Goal: Navigation & Orientation: Find specific page/section

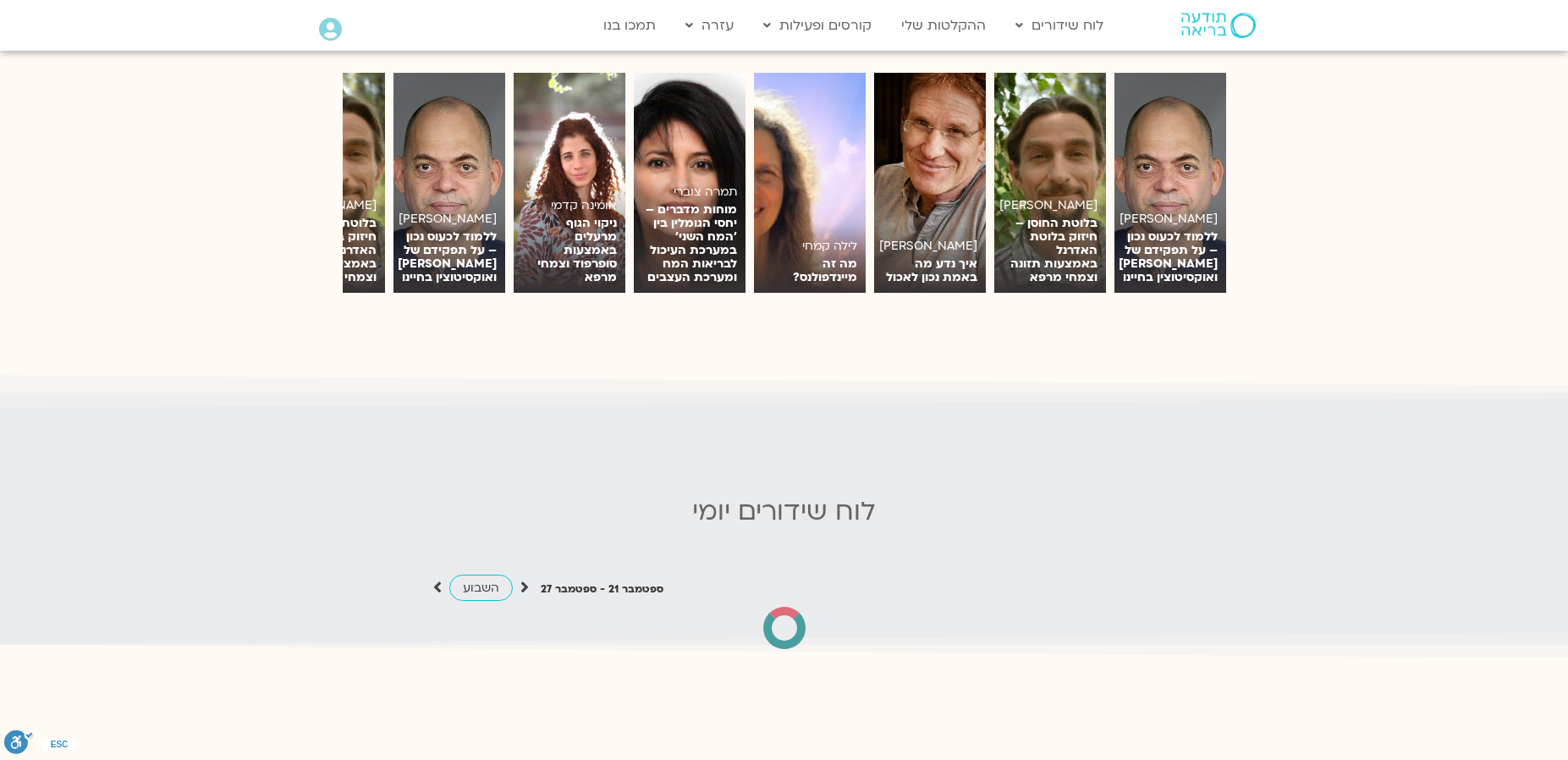
scroll to position [1350, 0]
click at [522, 578] on icon at bounding box center [524, 586] width 9 height 17
click at [480, 579] on span "השבוע" at bounding box center [480, 587] width 36 height 16
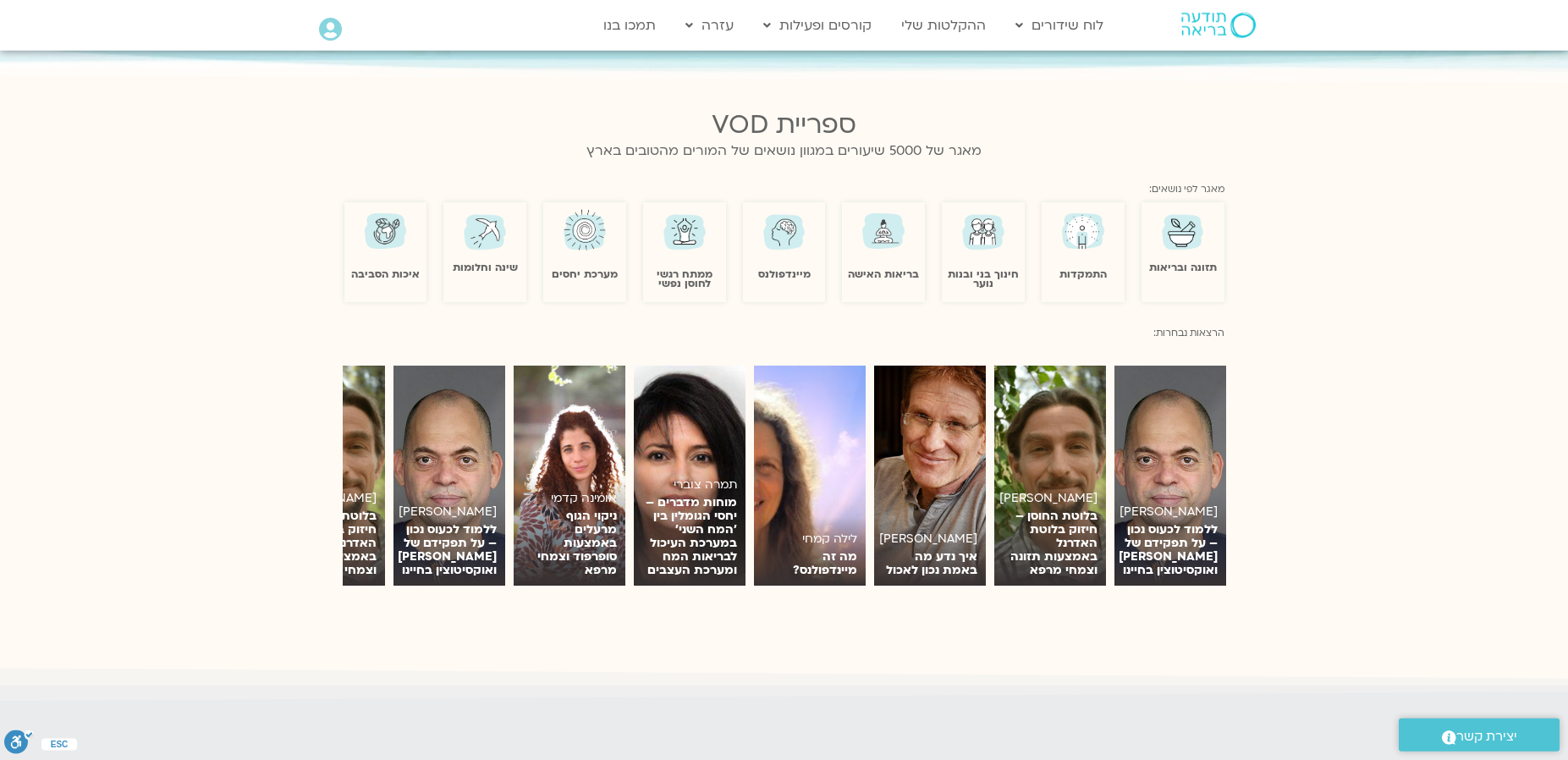
scroll to position [772, 0]
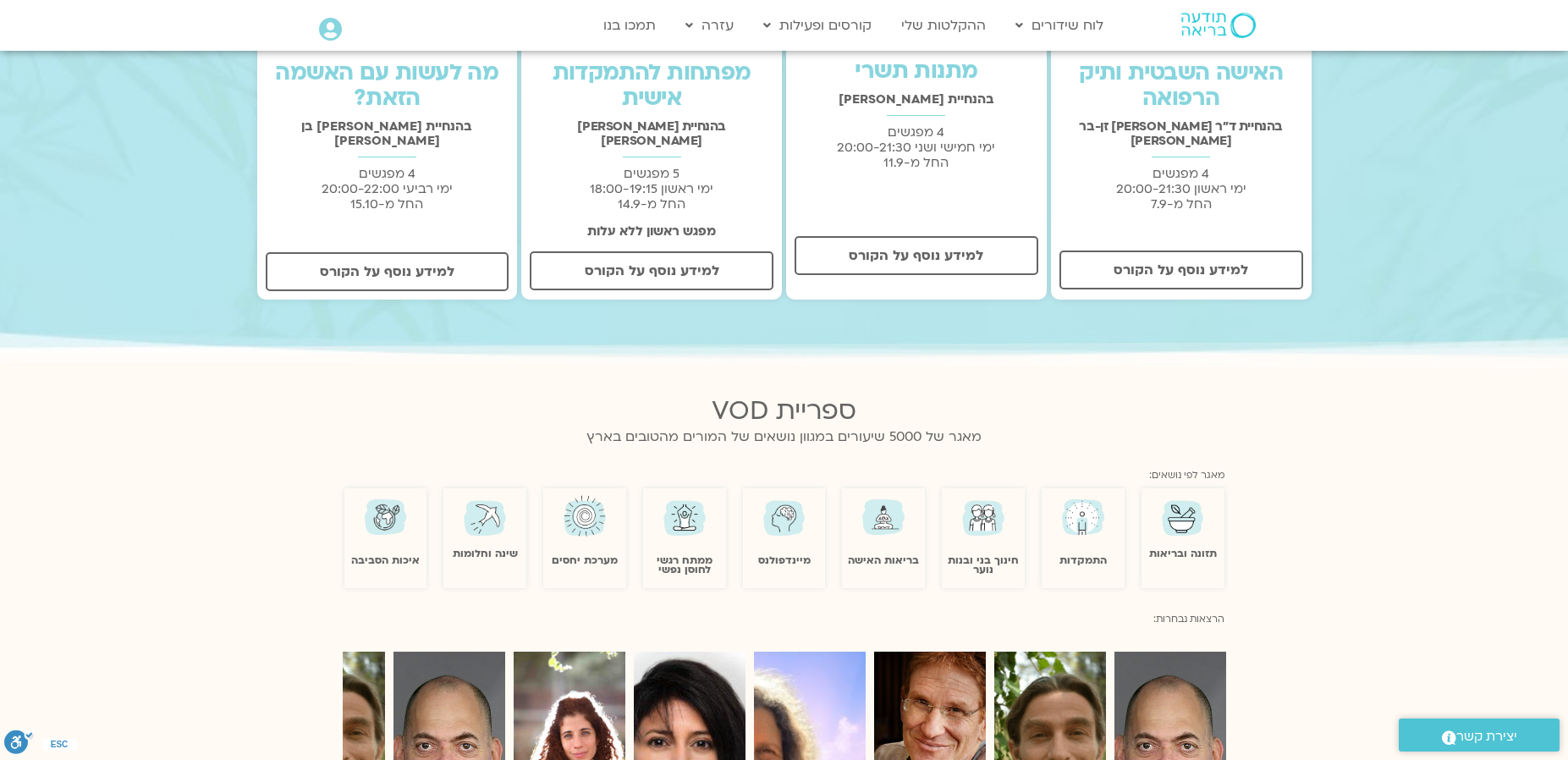
click at [322, 24] on icon at bounding box center [330, 29] width 23 height 24
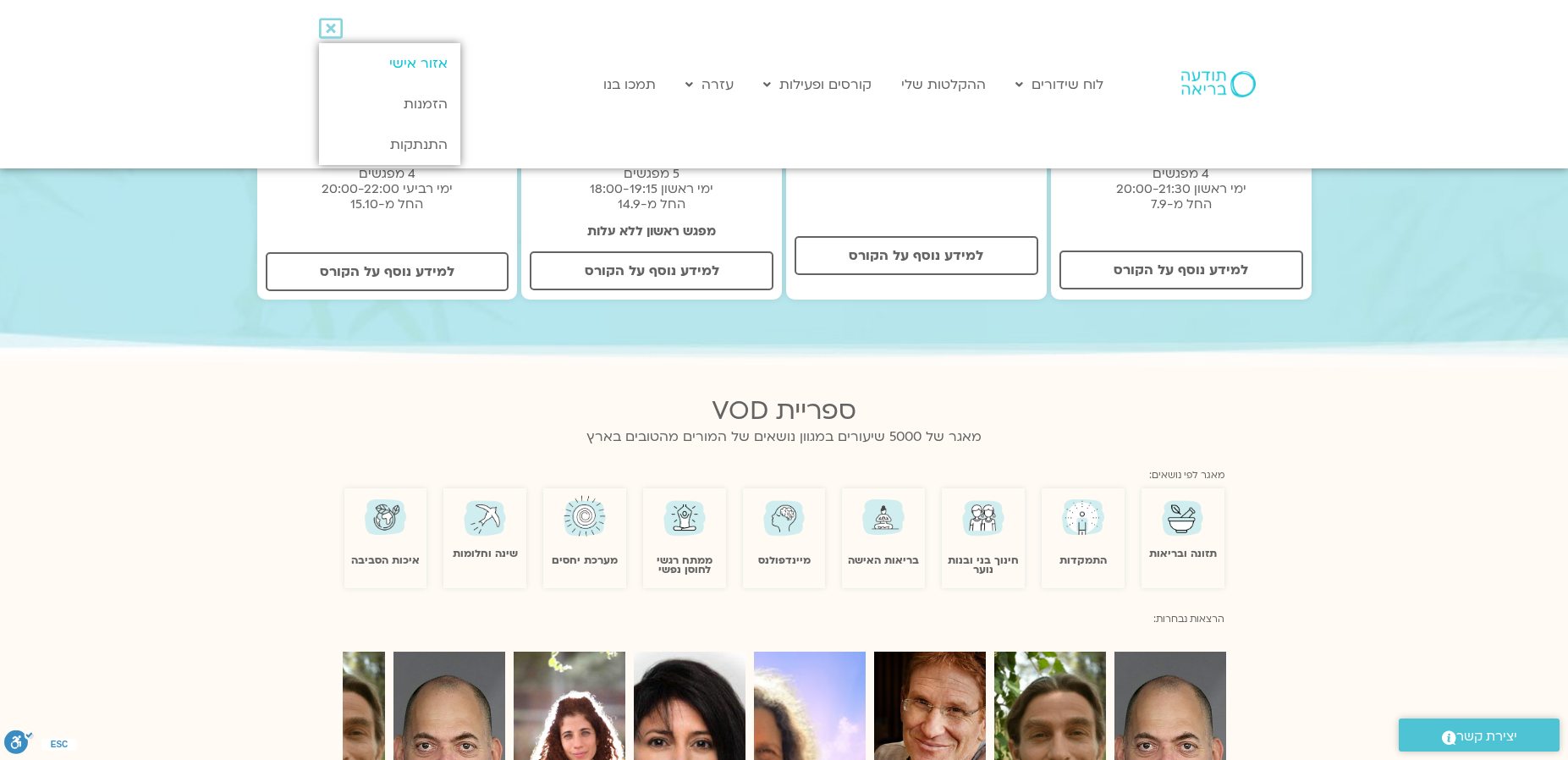
click at [431, 56] on link "אזור אישי" at bounding box center [390, 63] width 141 height 40
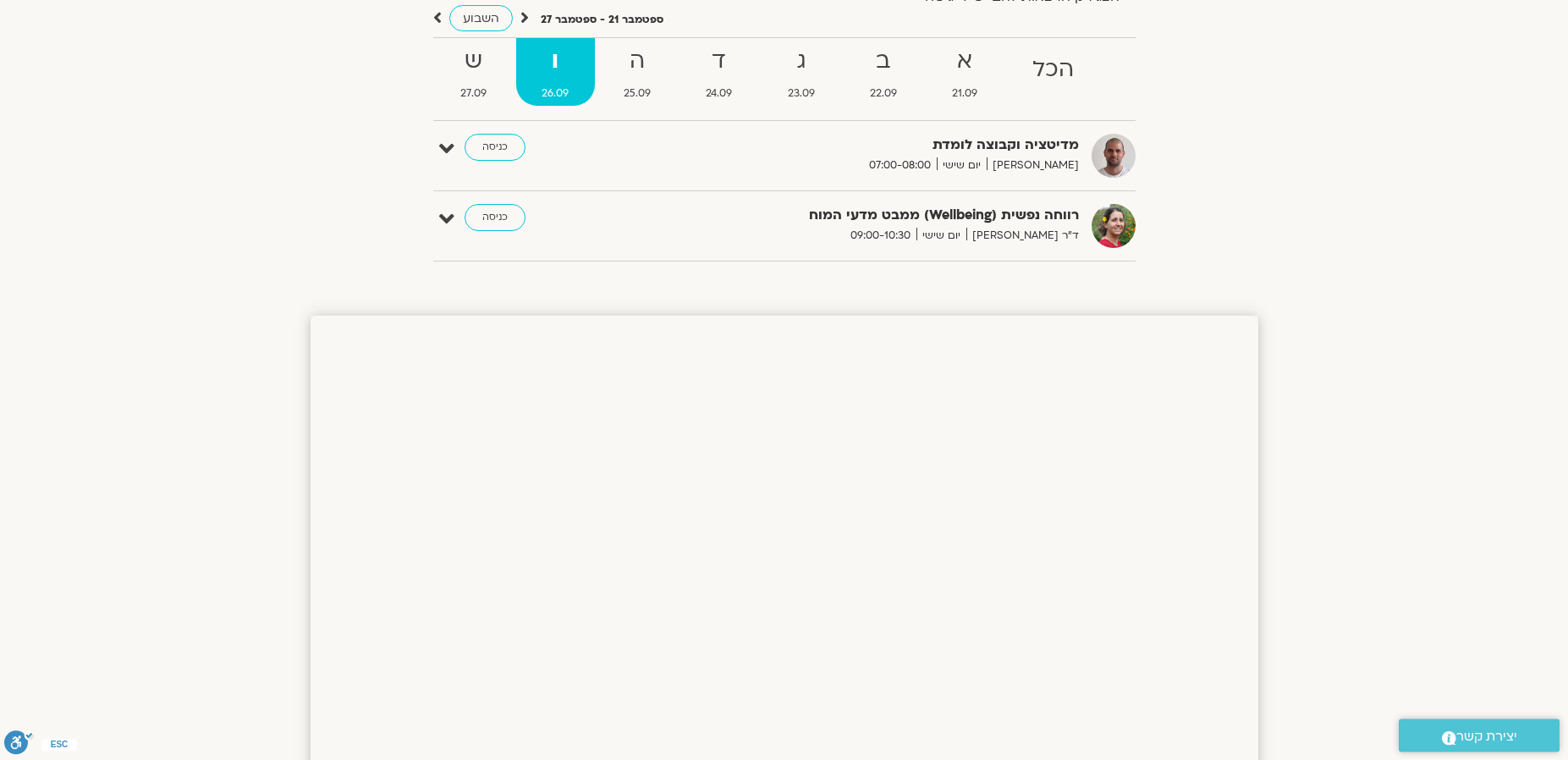
scroll to position [8, 0]
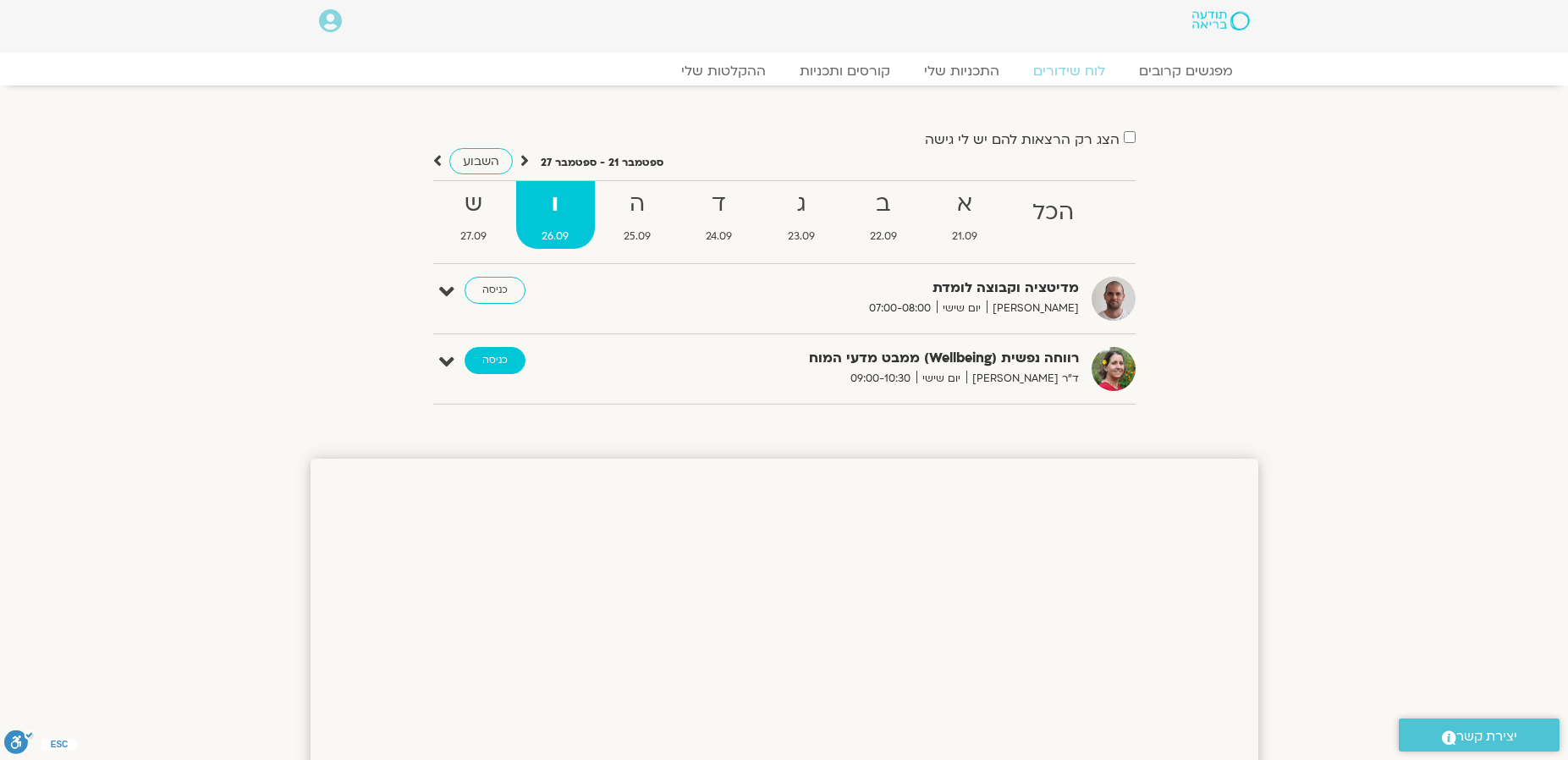
click at [497, 357] on link "כניסה" at bounding box center [495, 360] width 61 height 27
